Goal: Task Accomplishment & Management: Manage account settings

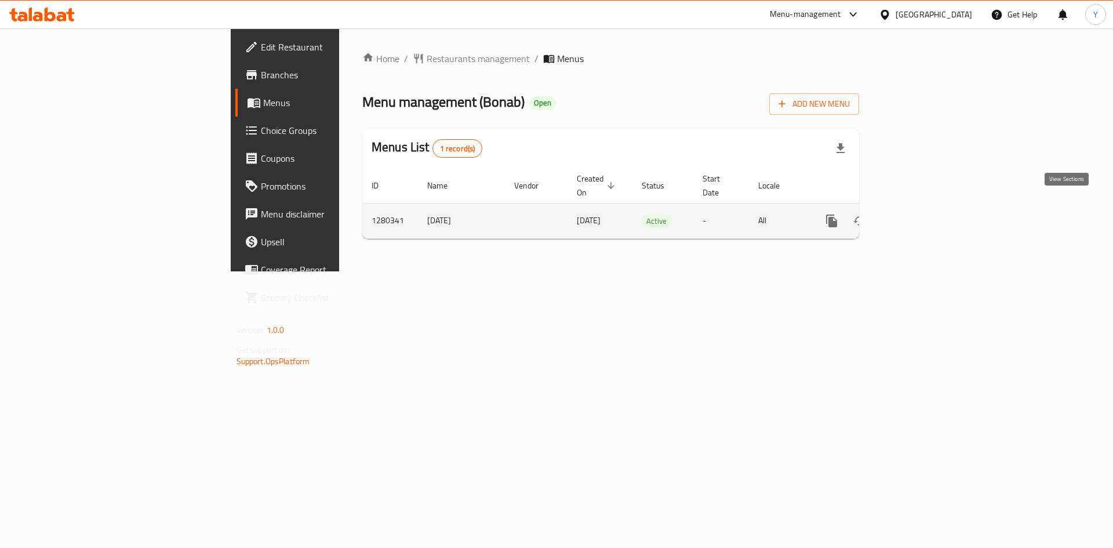
click at [929, 215] on link "enhanced table" at bounding box center [915, 221] width 28 height 28
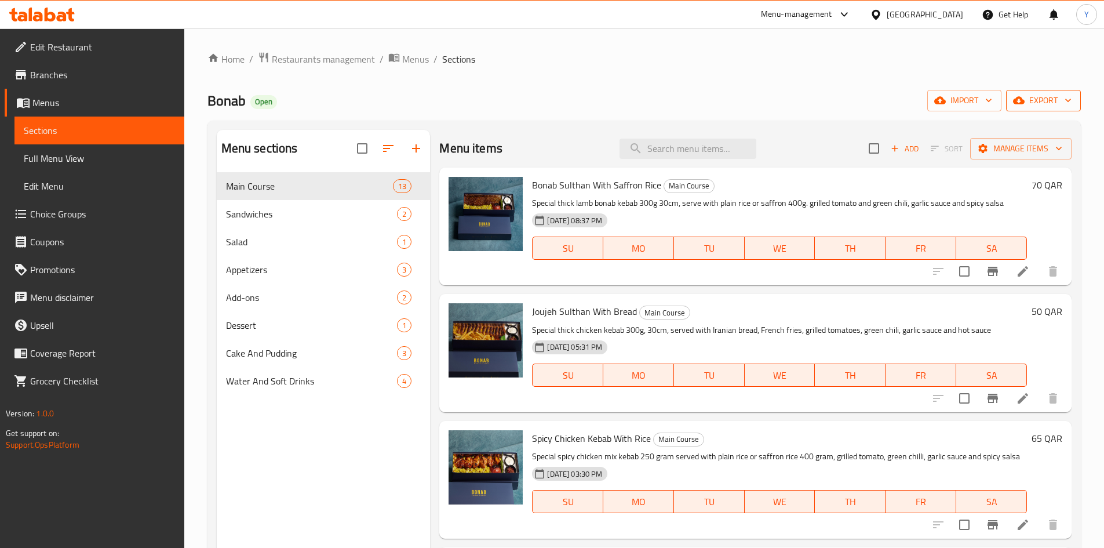
click at [1032, 106] on span "export" at bounding box center [1044, 100] width 56 height 14
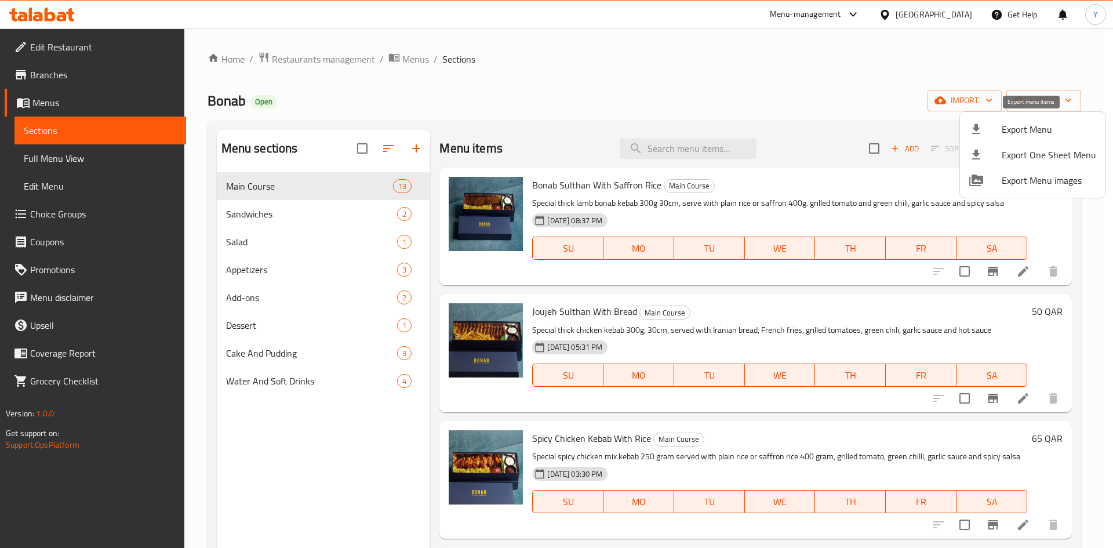
click at [1031, 126] on span "Export Menu" at bounding box center [1049, 129] width 94 height 14
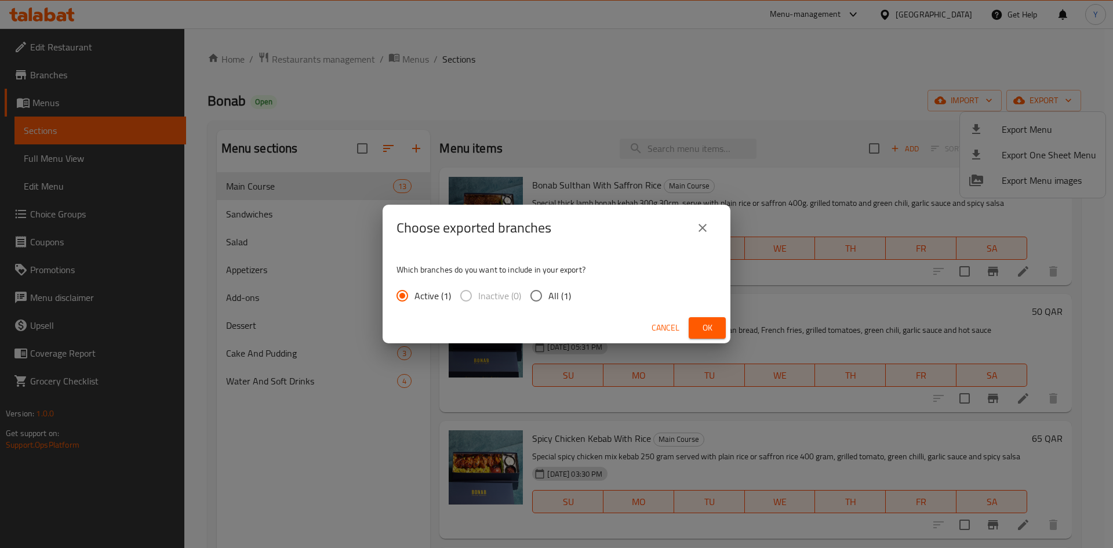
click at [545, 292] on input "All (1)" at bounding box center [536, 295] width 24 height 24
radio input "true"
click at [699, 323] on span "Ok" at bounding box center [707, 328] width 19 height 14
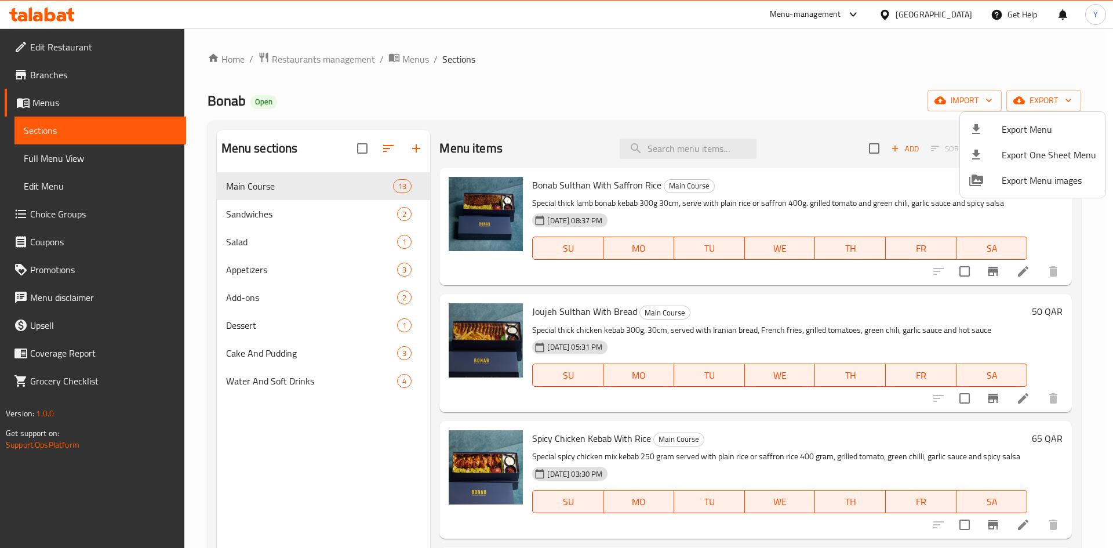
click at [319, 263] on div at bounding box center [556, 274] width 1113 height 548
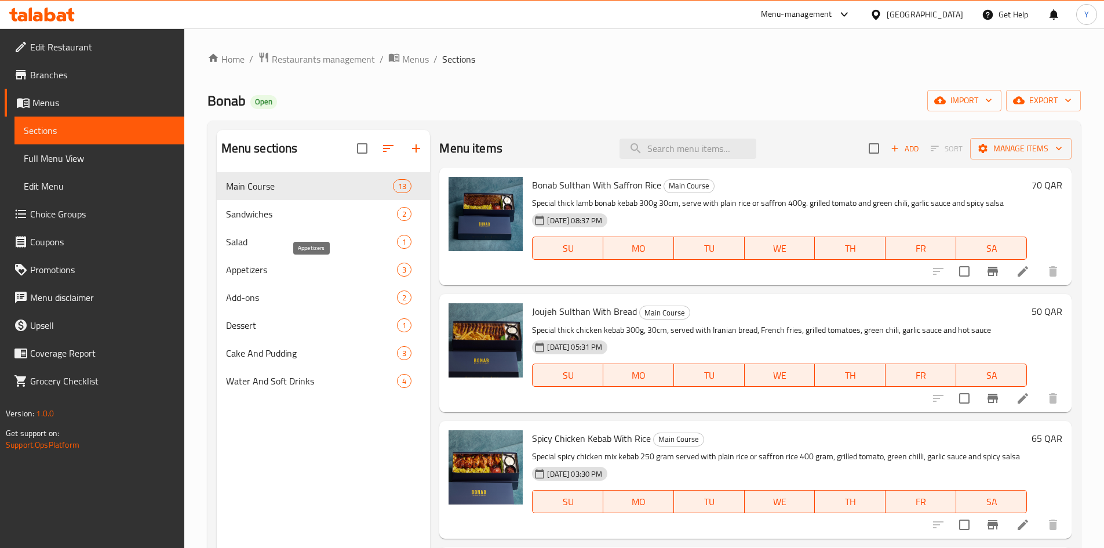
click at [319, 263] on span "Appetizers" at bounding box center [312, 270] width 172 height 14
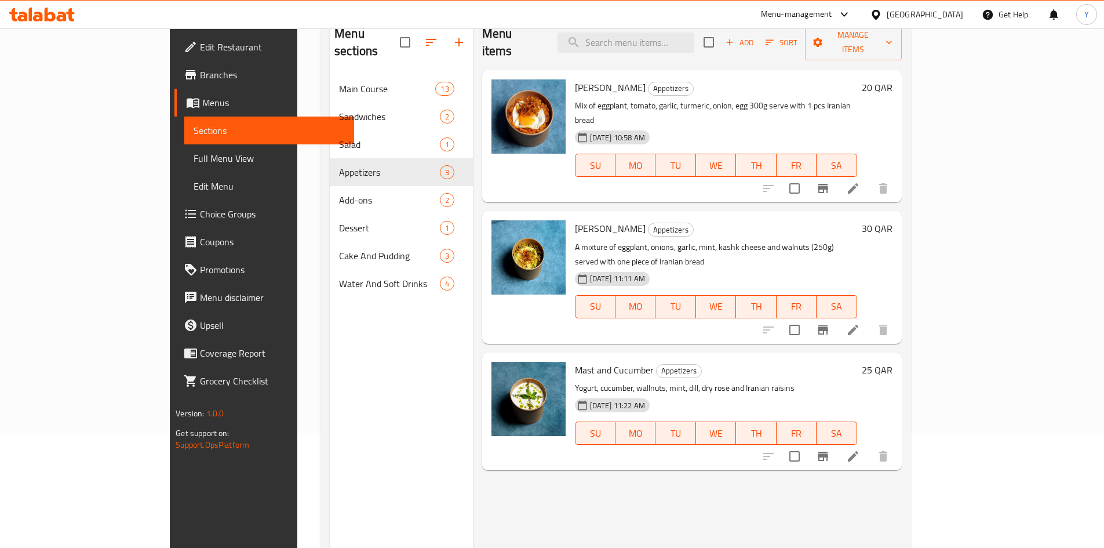
scroll to position [116, 0]
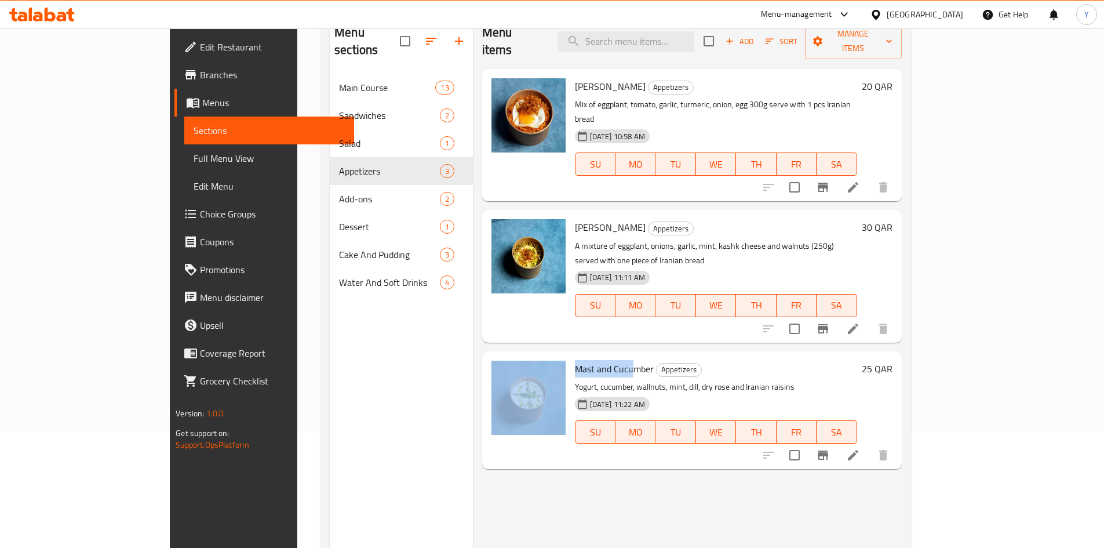
drag, startPoint x: 590, startPoint y: 323, endPoint x: 526, endPoint y: 324, distance: 64.4
click at [526, 356] on div "Mast and Cucumber Appetizers Yogurt, cucumber, wallnuts, mint, dill, dry rose a…" at bounding box center [692, 410] width 410 height 108
click at [860, 448] on icon at bounding box center [853, 455] width 14 height 14
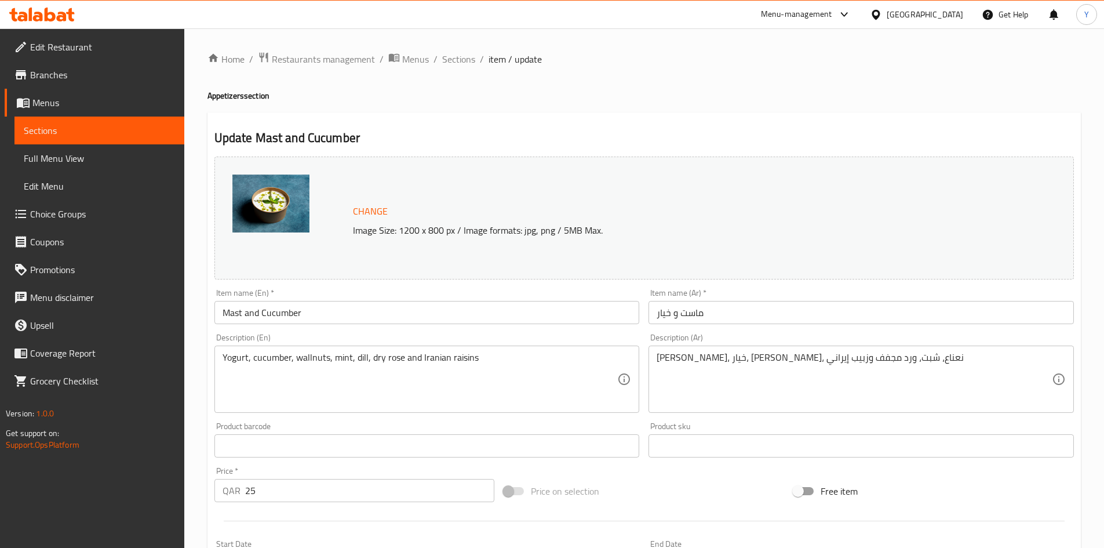
click at [446, 315] on input "Mast and Cucumber" at bounding box center [426, 312] width 425 height 23
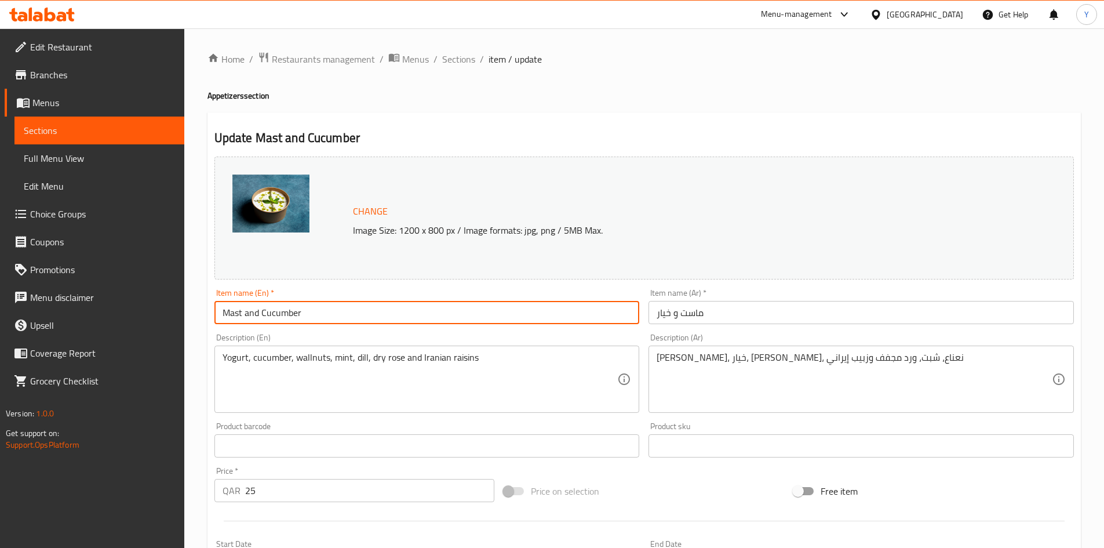
click at [446, 315] on input "Mast and Cucumber" at bounding box center [426, 312] width 425 height 23
paste input "-o-Khia"
click at [254, 321] on input "Mast-o-Khiar" at bounding box center [426, 312] width 425 height 23
type input "Mast O Khiar"
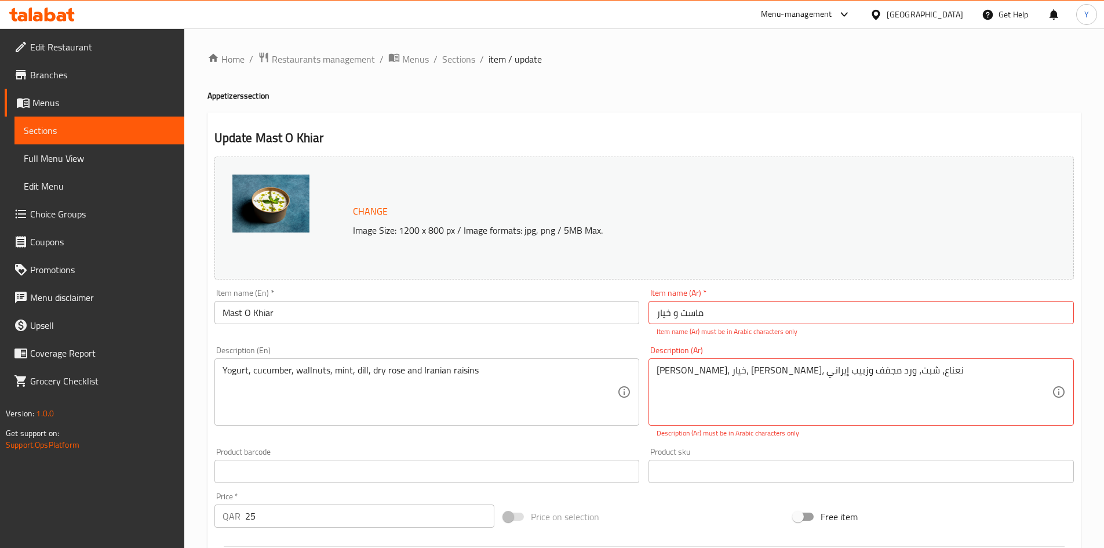
click at [750, 326] on p "Item name (Ar) must be in Arabic characters only" at bounding box center [861, 331] width 409 height 10
drag, startPoint x: 747, startPoint y: 313, endPoint x: 623, endPoint y: 299, distance: 124.3
click at [623, 299] on div "Change Image Size: 1200 x 800 px / Image formats: jpg, png / 5MB Max. Item name…" at bounding box center [644, 423] width 869 height 542
type input "l"
paste input "ماست و خیار"
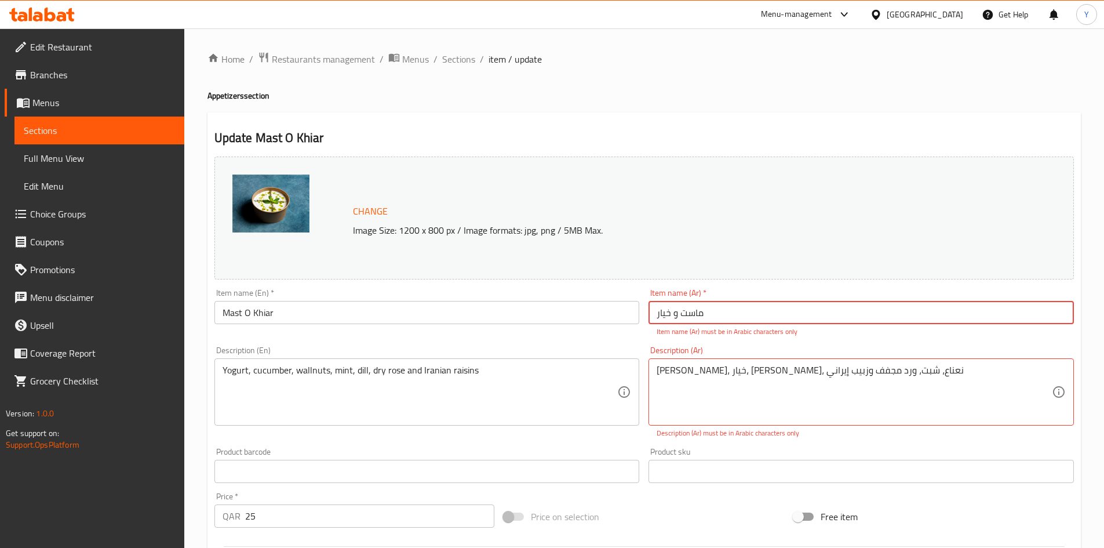
type input "ماست و خیار"
click at [771, 348] on div "Description (Ar) زبادي، خيار، جوز، نعناع، ​​شبت، ورد مجفف وزبيب إيراني Descript…" at bounding box center [861, 392] width 425 height 92
drag, startPoint x: 725, startPoint y: 297, endPoint x: 731, endPoint y: 311, distance: 15.1
click at [725, 299] on div "Item name (Ar)   * ماست و خیار Item name (Ar) * Item name (Ar) must be in Arabi…" at bounding box center [861, 313] width 425 height 48
drag, startPoint x: 732, startPoint y: 312, endPoint x: 548, endPoint y: 301, distance: 184.7
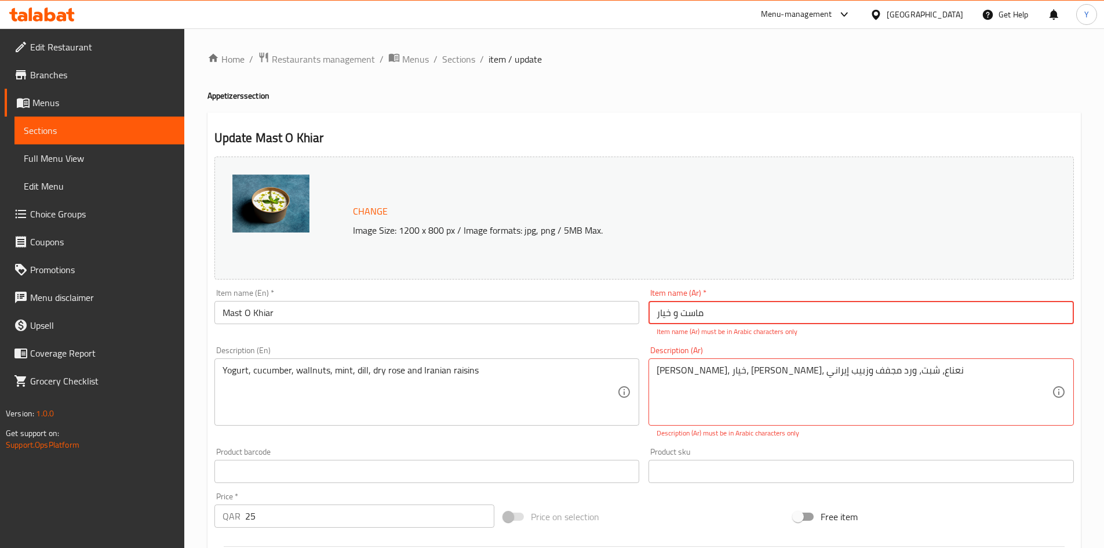
click at [549, 301] on div "Change Image Size: 1200 x 800 px / Image formats: jpg, png / 5MB Max. Item name…" at bounding box center [644, 423] width 869 height 542
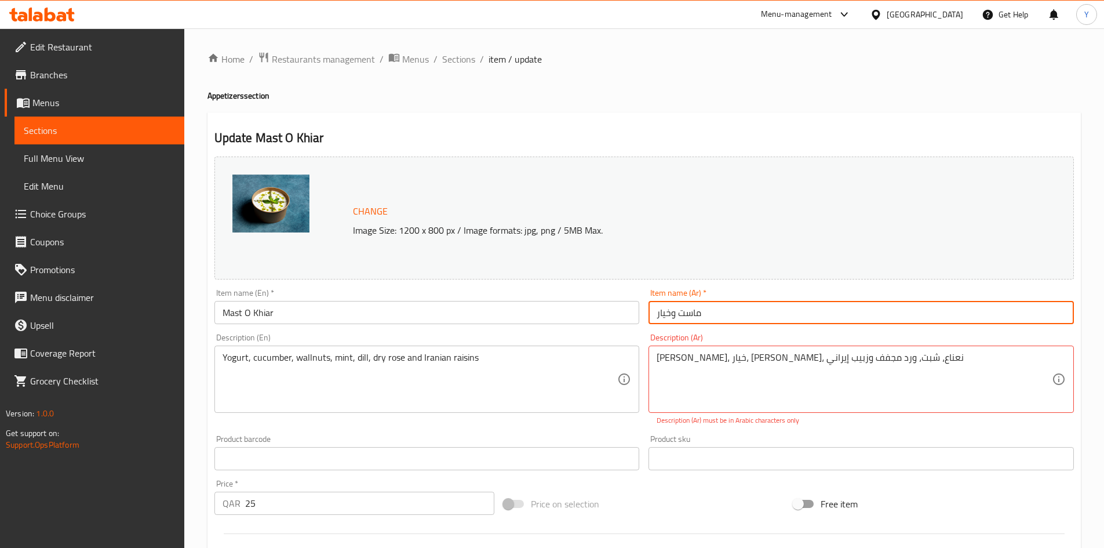
type input "ماست وخيار"
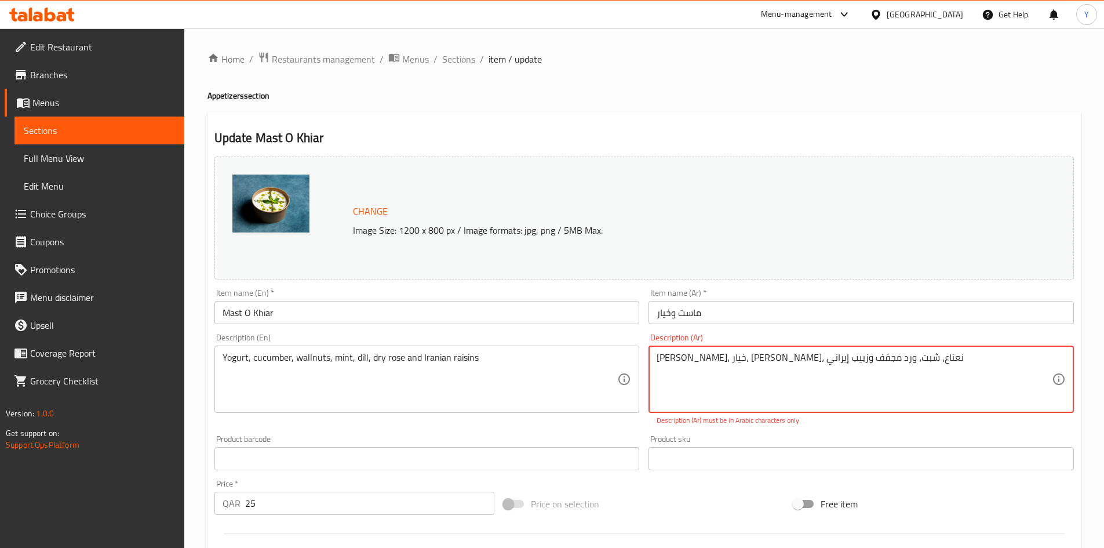
click at [873, 362] on textarea "[PERSON_NAME]، خيار، [PERSON_NAME]، نعناع، ​​شبت، ورد مجفف وزبيب إيراني" at bounding box center [854, 379] width 395 height 55
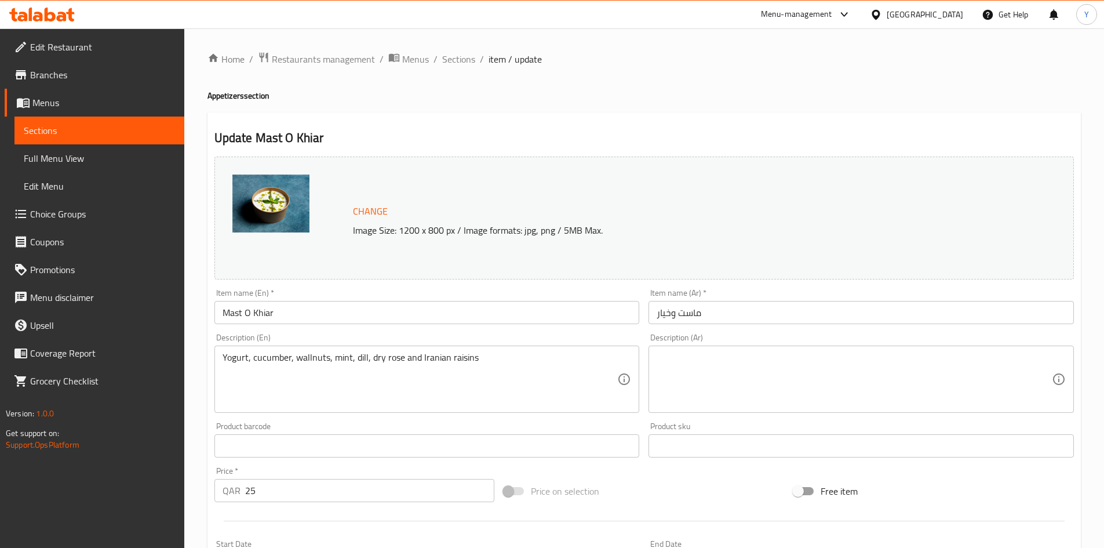
click at [580, 133] on h2 "Update Mast O Khiar" at bounding box center [644, 137] width 860 height 17
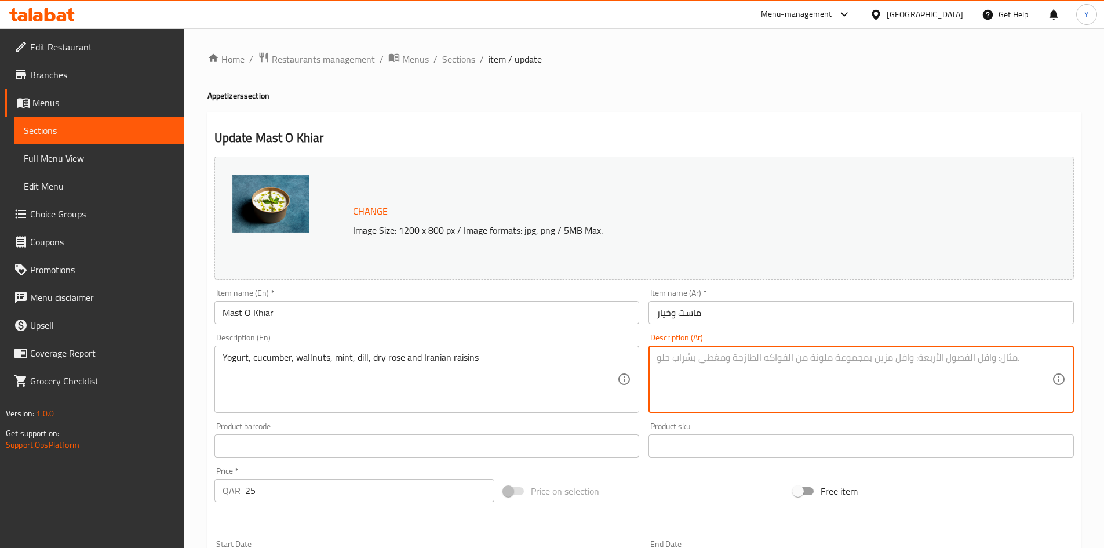
paste textarea "[PERSON_NAME]، خيار، [PERSON_NAME]، نعناع، ​​شبت، ورد مجفف وزبيب إيراني"
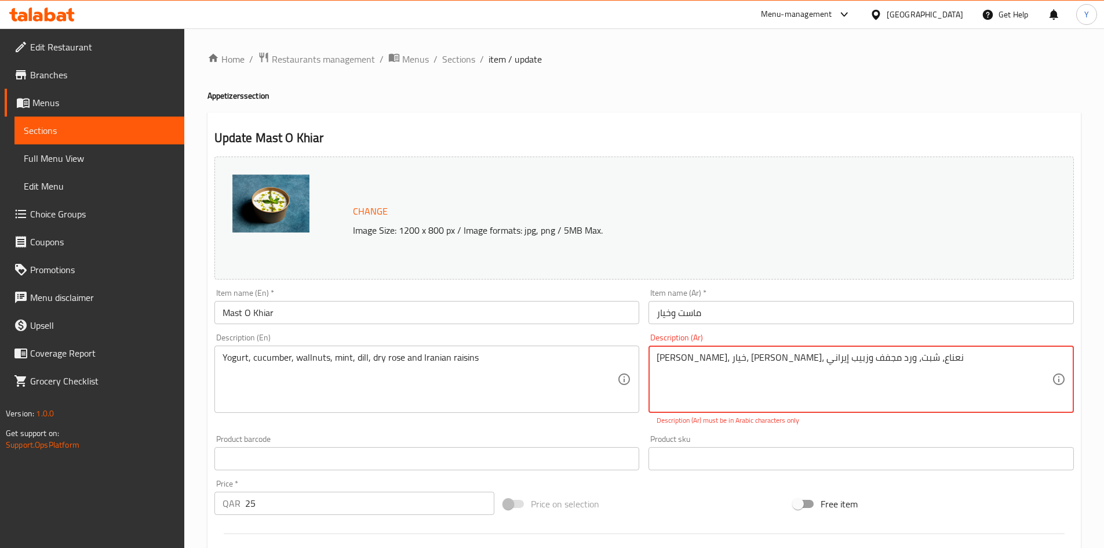
click at [749, 361] on textarea "[PERSON_NAME]، خيار، [PERSON_NAME]، نعناع، ​​شبت، ورد مجفف وزبيب إيراني" at bounding box center [854, 379] width 395 height 55
click at [770, 362] on textarea "[PERSON_NAME]، خيار، [PERSON_NAME]، نعناع، ​​شبت، ورد مجفف وزبيب إيراني" at bounding box center [854, 379] width 395 height 55
click at [795, 358] on textarea "[PERSON_NAME]، خيار، [PERSON_NAME]، نعناع، ​​شبت، ورد مجفف وزبيب إيراني" at bounding box center [854, 379] width 395 height 55
click at [812, 361] on textarea "[PERSON_NAME]، خيار، [PERSON_NAME]، نعناع، ​​شبت، ورد مجفف وزبيب إيراني" at bounding box center [854, 379] width 395 height 55
click at [831, 359] on textarea "[PERSON_NAME]، خيار، [PERSON_NAME]، نعناع، ​​شبت، ورد مجفف وزبيب إيراني" at bounding box center [854, 379] width 395 height 55
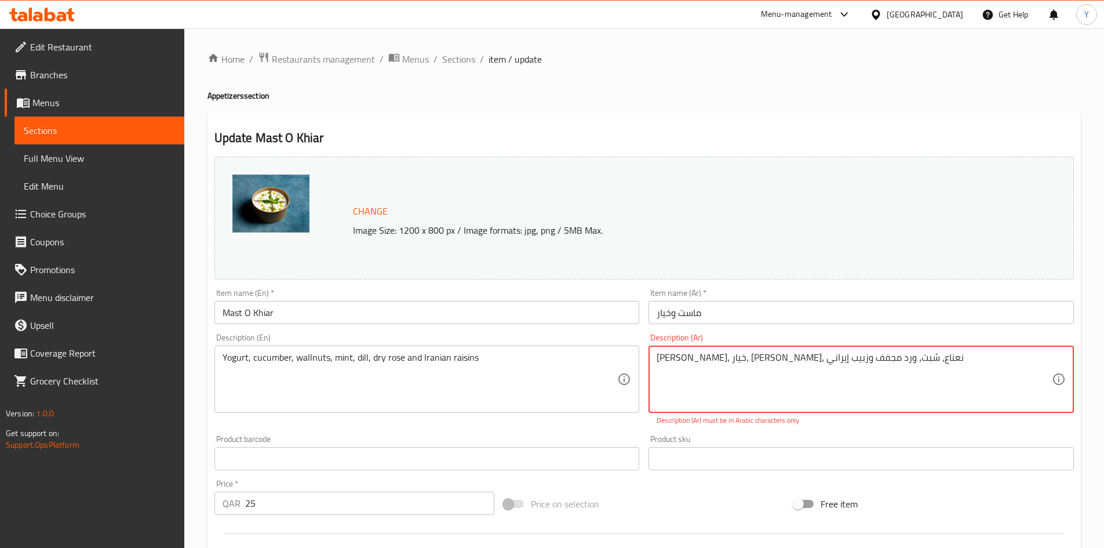
click at [787, 317] on input "ماست وخيار" at bounding box center [861, 312] width 425 height 23
click at [787, 356] on textarea "[PERSON_NAME]، خيار، [PERSON_NAME]، نعناع، ​​شبت، ورد مجفف وزبيب إيراني" at bounding box center [854, 379] width 395 height 55
click at [786, 357] on textarea "[PERSON_NAME]، خيار، [PERSON_NAME]، نعناع، ​​شبت، ورد مجفف وزبيب إيراني" at bounding box center [854, 379] width 395 height 55
click at [785, 357] on textarea "[PERSON_NAME]، خيار، [PERSON_NAME]، نعناع، ​​شبت، ورد مجفف وزبيب إيراني" at bounding box center [854, 379] width 395 height 55
click at [817, 375] on textarea "[PERSON_NAME]، خيار، [PERSON_NAME]، نعناع، ​​شبت، ورد مجفف وزبيب إيراني" at bounding box center [854, 379] width 395 height 55
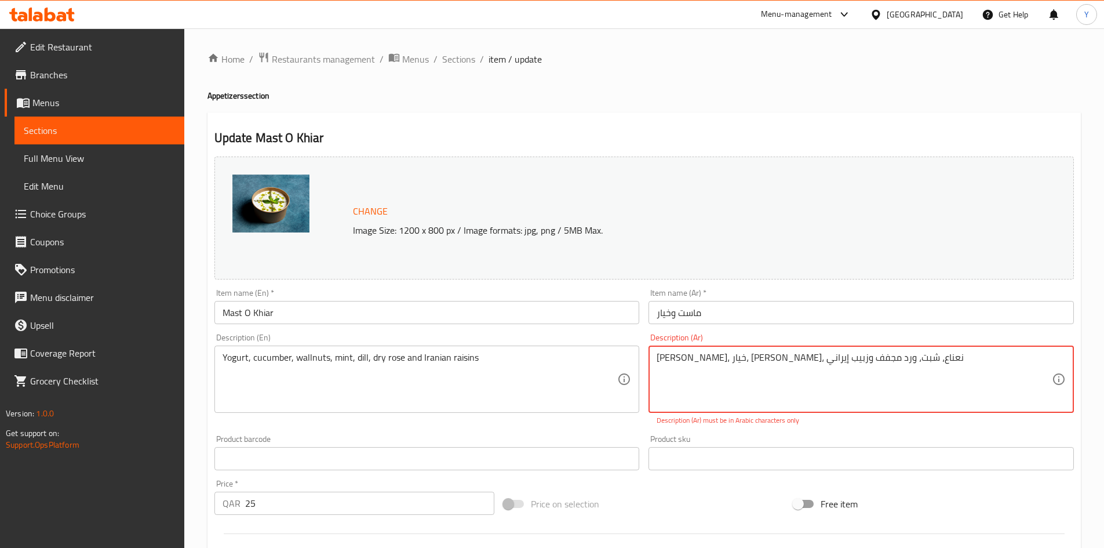
drag, startPoint x: 797, startPoint y: 361, endPoint x: 859, endPoint y: 358, distance: 62.1
click at [859, 358] on textarea "[PERSON_NAME]، خيار، [PERSON_NAME]، نعناع، ​​شبت، ورد مجفف وزبيب إيراني" at bounding box center [854, 379] width 395 height 55
drag, startPoint x: 817, startPoint y: 356, endPoint x: 833, endPoint y: 368, distance: 19.5
click at [819, 357] on textarea "زبادي، خيار، [PERSON_NAME]، نعناع، شبت، ورد مجفف وزبيب غيراني، نعناع، ​​شبت، ور…" at bounding box center [854, 379] width 395 height 55
drag, startPoint x: 796, startPoint y: 361, endPoint x: 649, endPoint y: 373, distance: 148.3
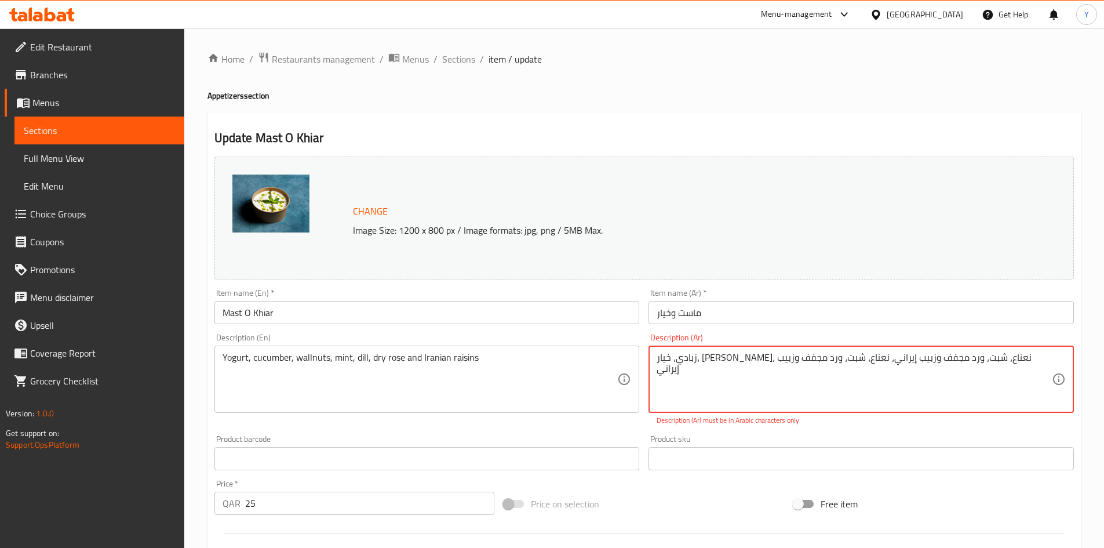
click at [649, 373] on div "زبادي، خيار، [PERSON_NAME]، نعناع، شبت، ورد مجفف وزبيب إيراني، نعناع، ​​شبت، ور…" at bounding box center [861, 378] width 425 height 67
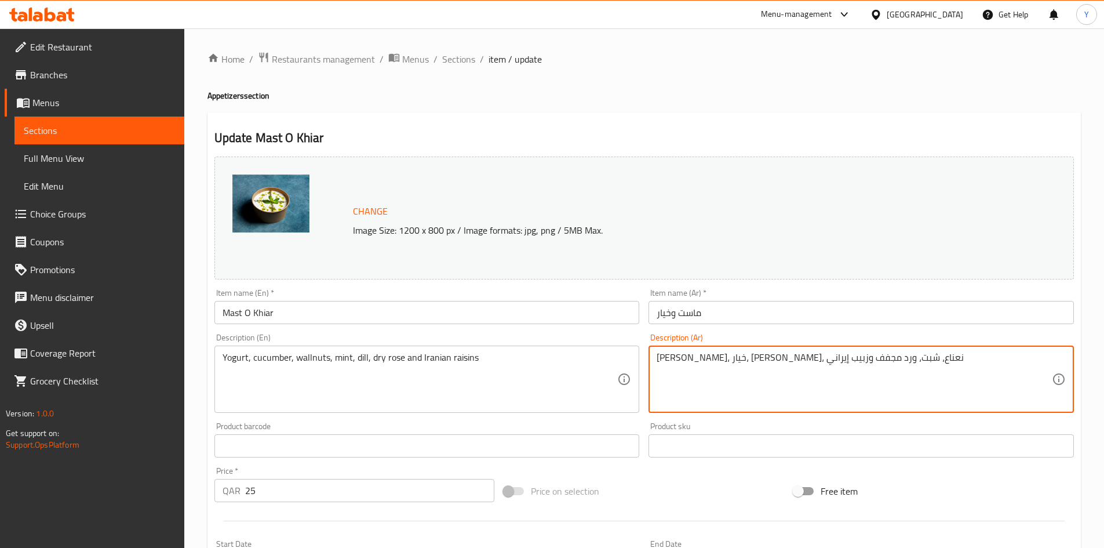
type textarea "[PERSON_NAME]، خيار، [PERSON_NAME]، نعناع، شبت، ورد مجفف وزبيب إيراني"
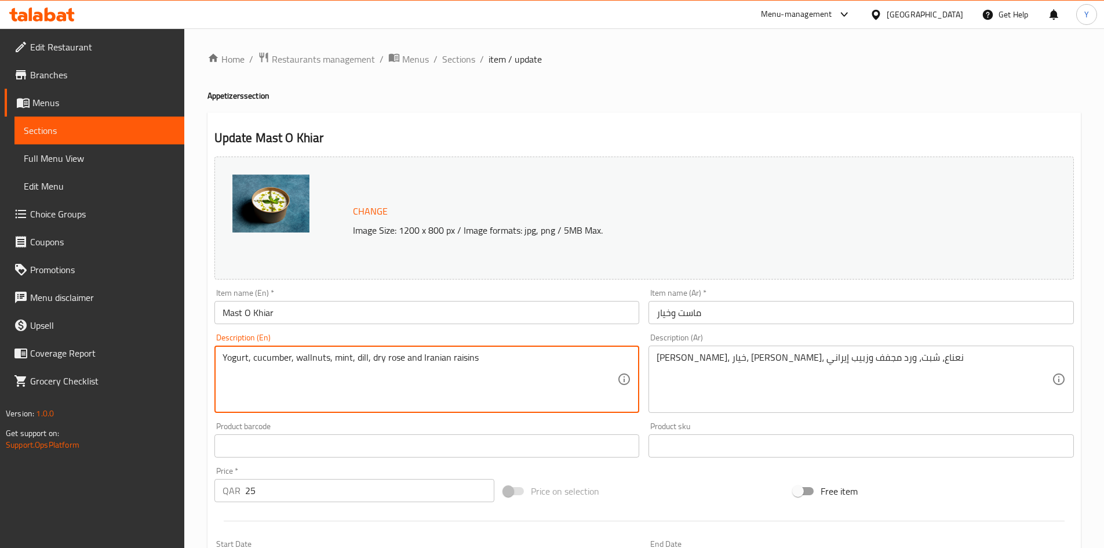
click at [512, 301] on input "Mast O Khiar" at bounding box center [426, 312] width 425 height 23
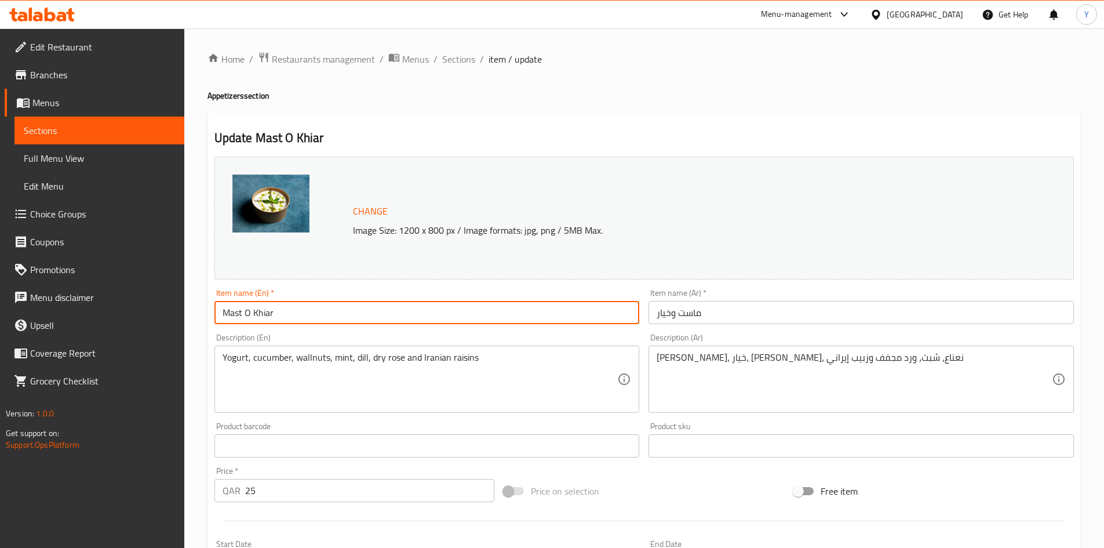
click at [462, 61] on span "Sections" at bounding box center [458, 59] width 33 height 14
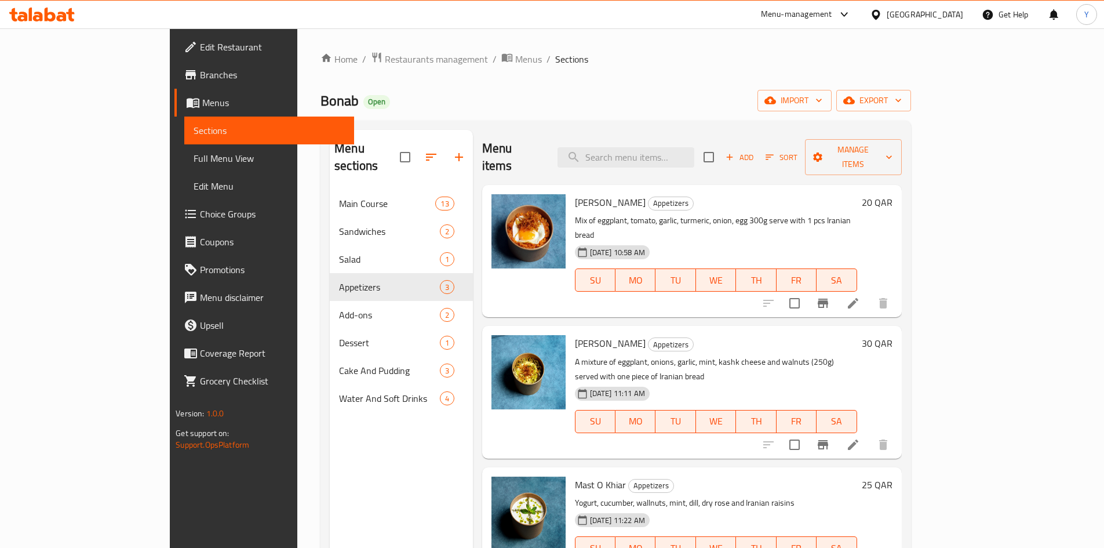
click at [801, 157] on button "Sort" at bounding box center [782, 157] width 38 height 18
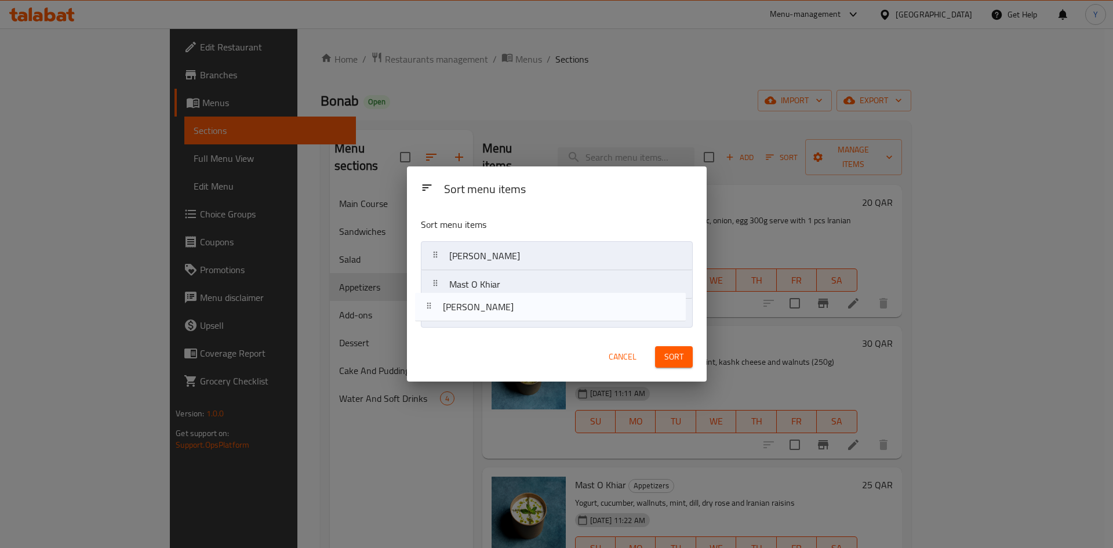
drag, startPoint x: 592, startPoint y: 283, endPoint x: 585, endPoint y: 309, distance: 27.0
click at [585, 309] on nav "[PERSON_NAME] Mast O Khiar" at bounding box center [557, 284] width 272 height 86
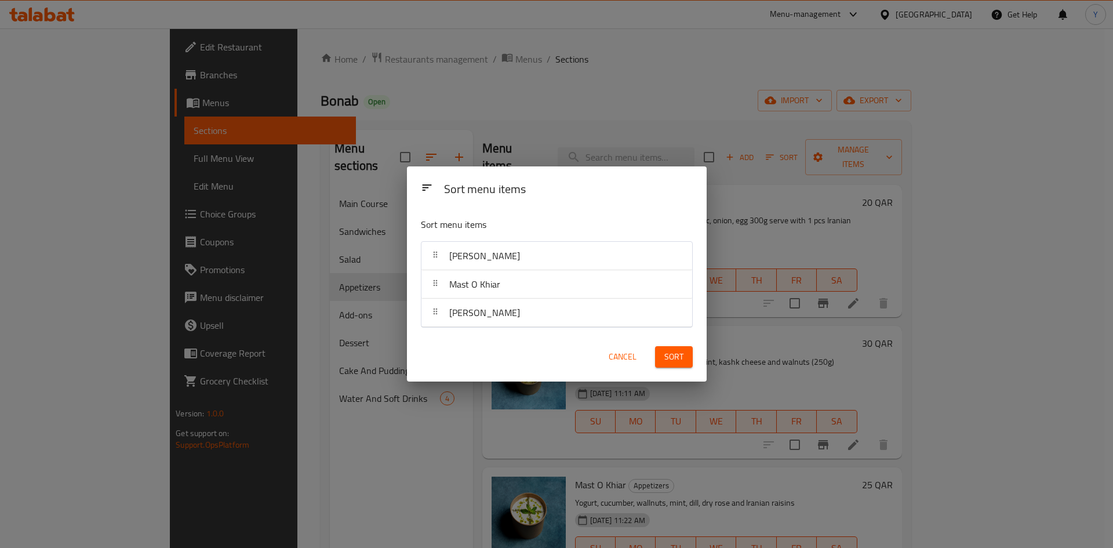
drag, startPoint x: 659, startPoint y: 338, endPoint x: 681, endPoint y: 345, distance: 23.3
click at [662, 338] on div "Cancel Sort" at bounding box center [557, 356] width 300 height 49
click at [685, 350] on button "Sort" at bounding box center [674, 356] width 38 height 21
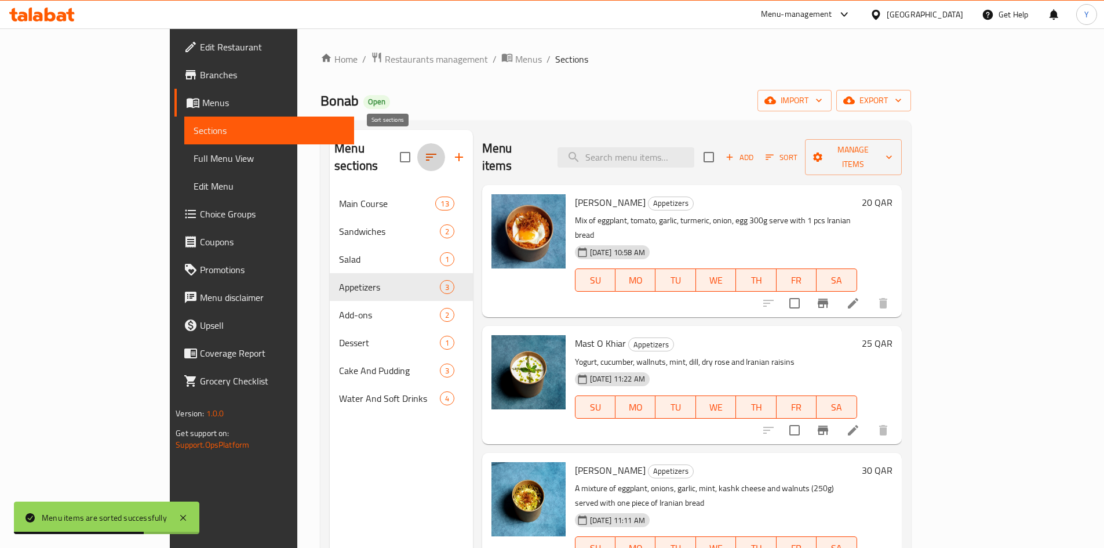
click at [424, 150] on icon "button" at bounding box center [431, 157] width 14 height 14
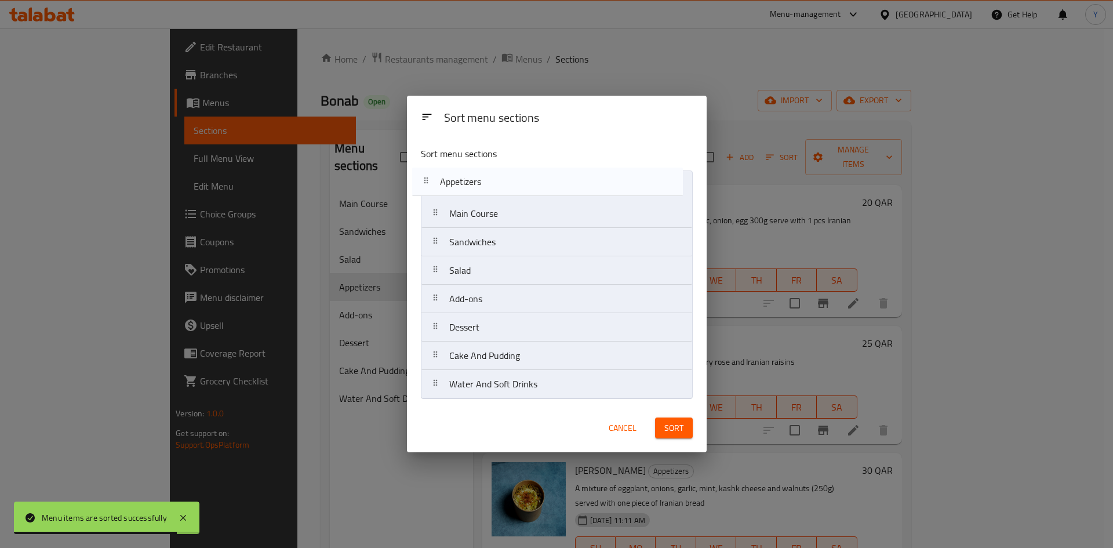
drag, startPoint x: 481, startPoint y: 275, endPoint x: 469, endPoint y: 183, distance: 92.9
click at [469, 183] on nav "Main Course Sandwiches Salad Appetizers Add-ons Dessert Cake And Pudding Water …" at bounding box center [557, 284] width 272 height 228
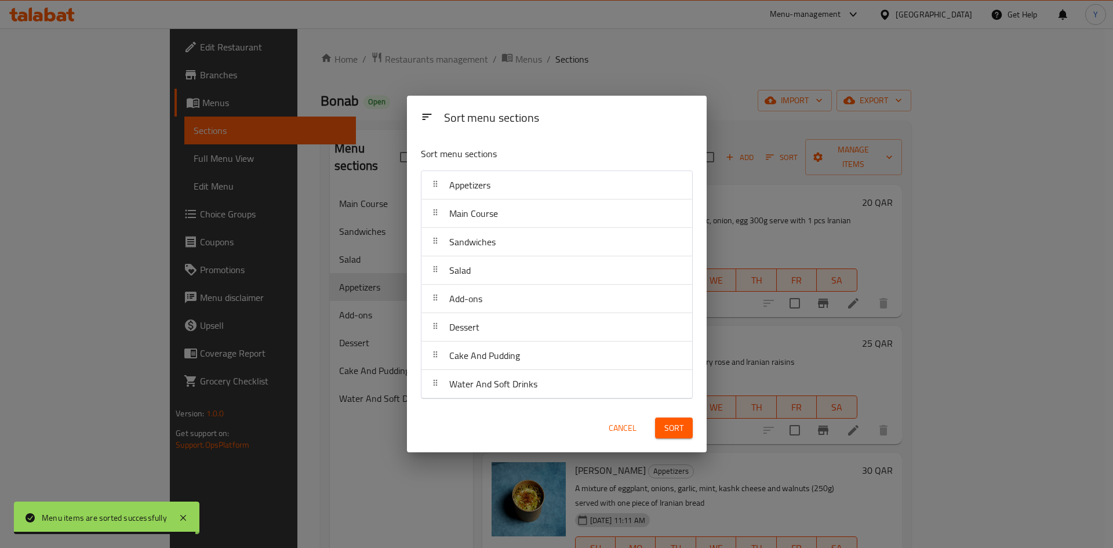
click at [658, 419] on button "Sort" at bounding box center [674, 427] width 38 height 21
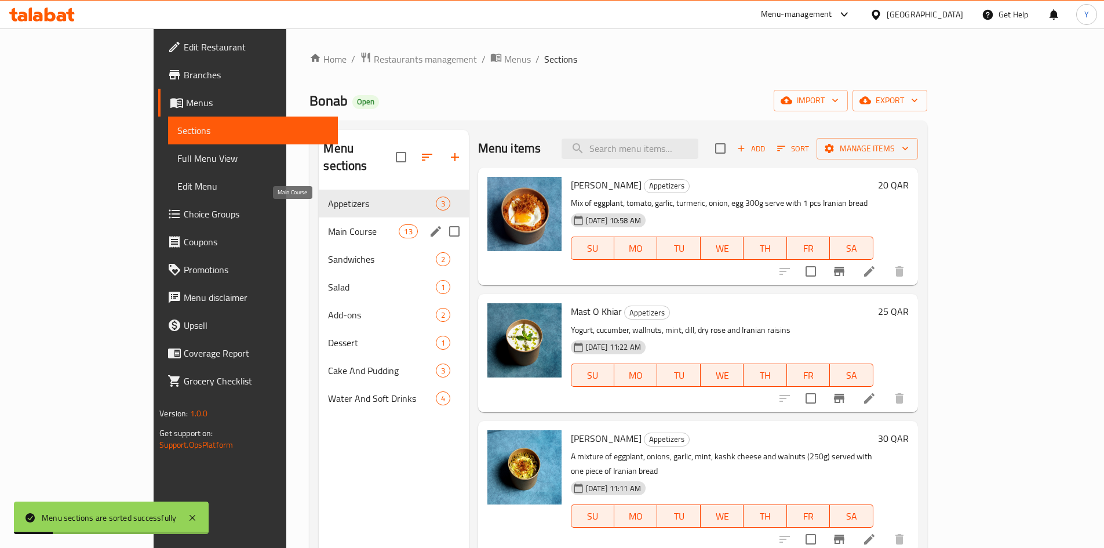
click at [328, 224] on span "Main Course" at bounding box center [363, 231] width 71 height 14
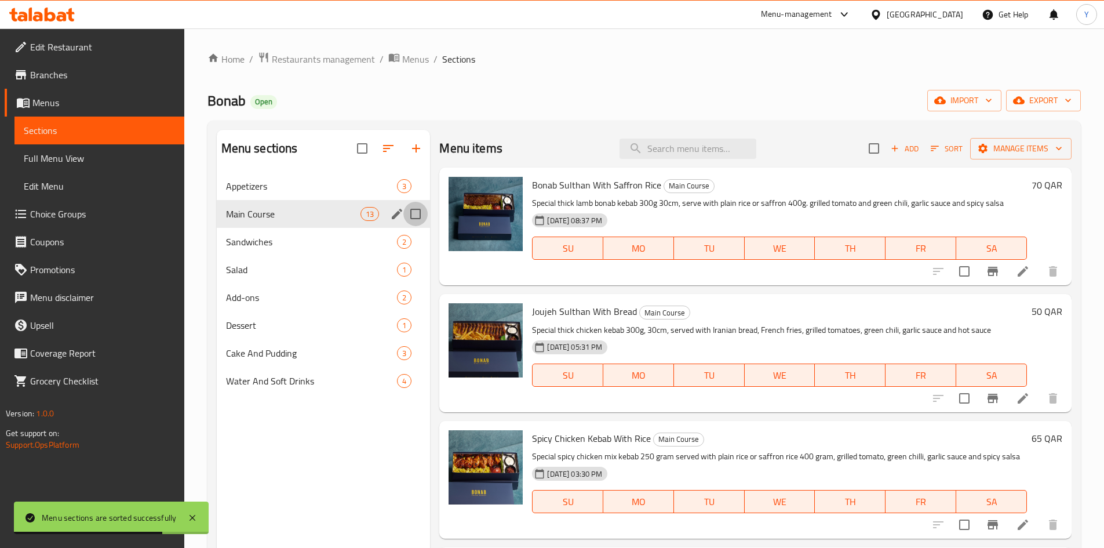
click at [416, 210] on input "Menu sections" at bounding box center [415, 214] width 24 height 24
checkbox input "true"
click at [398, 217] on icon "edit" at bounding box center [397, 214] width 14 height 14
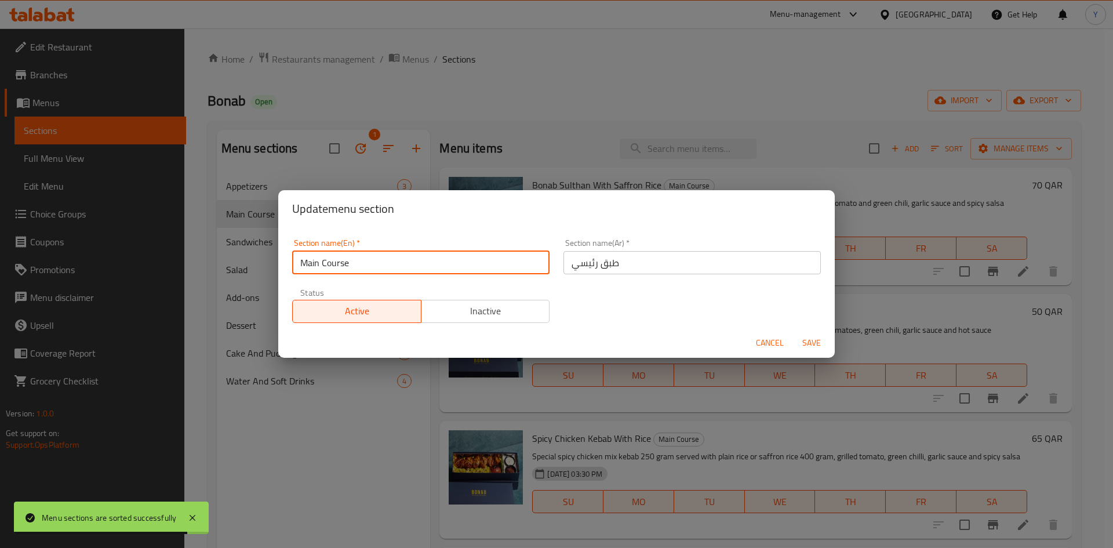
drag, startPoint x: 355, startPoint y: 263, endPoint x: 235, endPoint y: 264, distance: 120.6
click at [239, 267] on div "Update menu section Section name(En)   * Main Course Section name(En) * Section…" at bounding box center [556, 274] width 1113 height 548
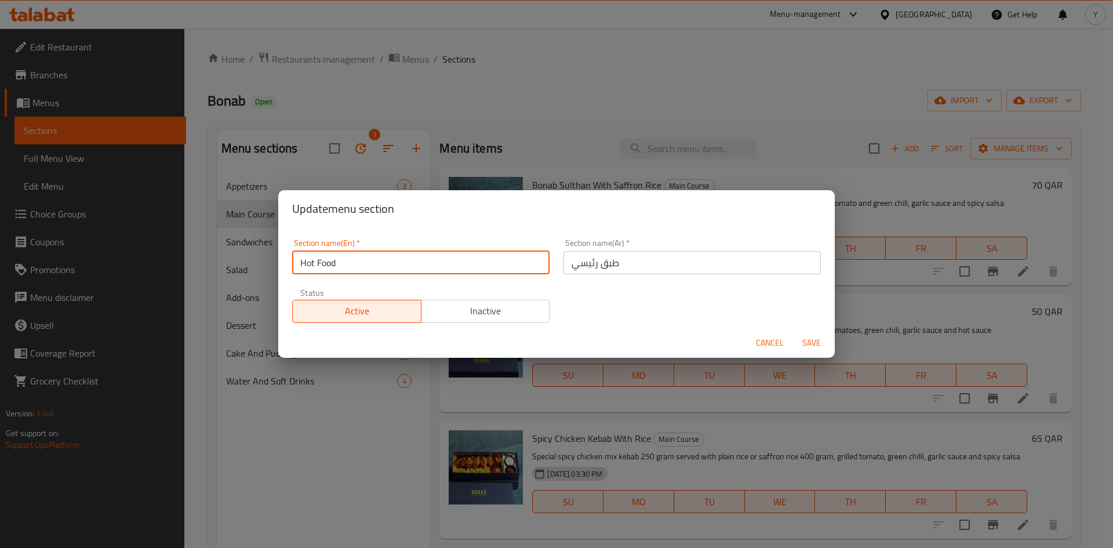
type input "Hot Food"
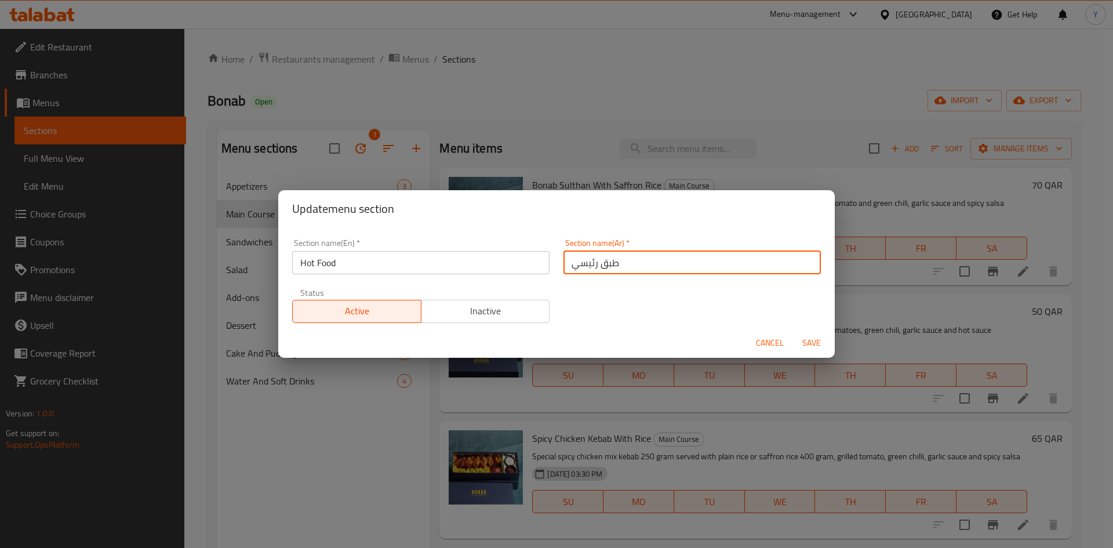
drag, startPoint x: 648, startPoint y: 271, endPoint x: 406, endPoint y: 274, distance: 241.7
click at [406, 274] on div "Section name(En)   * Hot Food Section name(En) * Section name(Ar)   * طبق رئيسي…" at bounding box center [556, 281] width 543 height 98
type input "طعام ساخن"
click at [793, 332] on button "Save" at bounding box center [811, 342] width 37 height 21
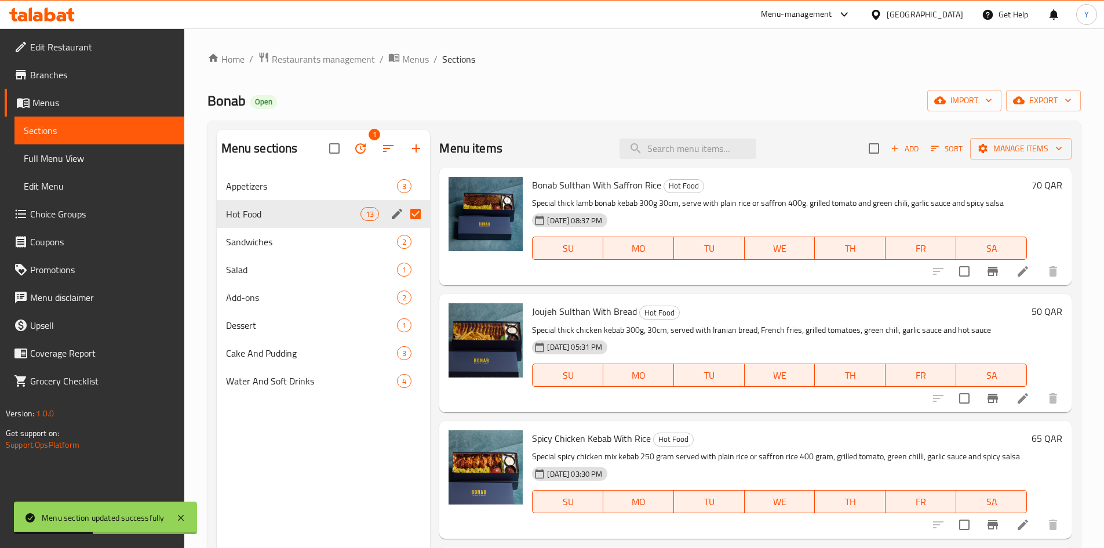
drag, startPoint x: 420, startPoint y: 216, endPoint x: 467, endPoint y: 220, distance: 46.6
click at [420, 216] on input "Menu sections" at bounding box center [415, 214] width 24 height 24
